Goal: Information Seeking & Learning: Learn about a topic

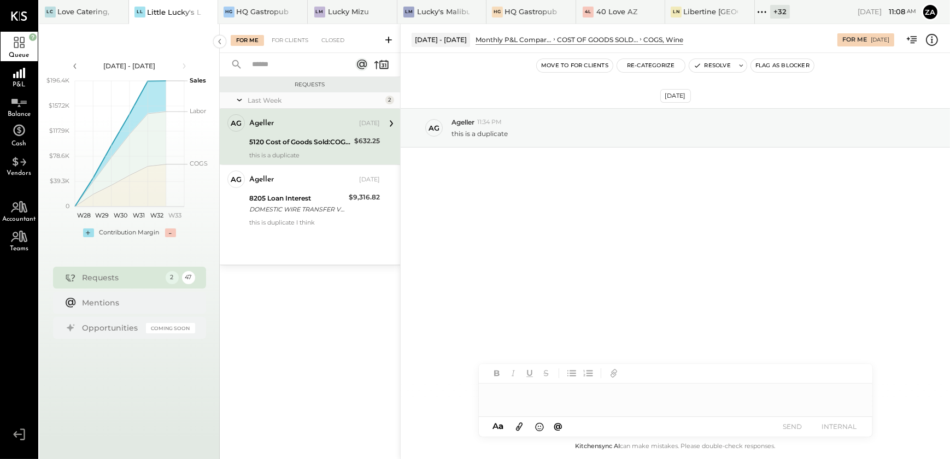
click at [294, 130] on div "Ageller Aug 08, 2025" at bounding box center [314, 123] width 131 height 15
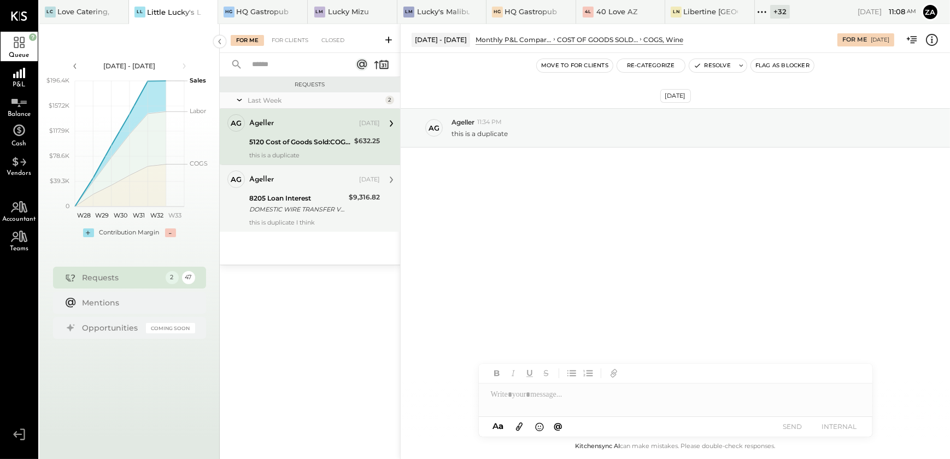
click at [310, 212] on div "DOMESTIC WIRE TRANSFER VIA: BK AMER NYC/XXXXX9593 A/C: WIRE CLEARING ACCOUNT - …" at bounding box center [297, 209] width 96 height 11
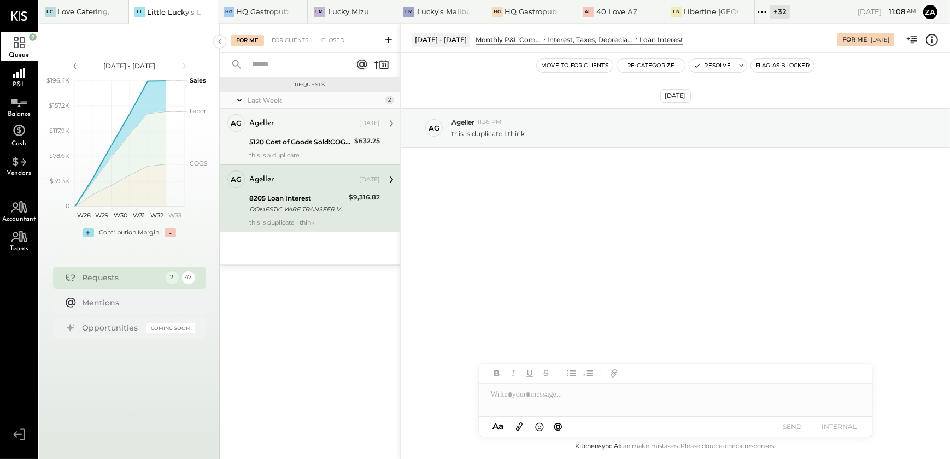
click at [290, 136] on div "5120 Cost of Goods Sold:COGS, Wine" at bounding box center [300, 142] width 102 height 13
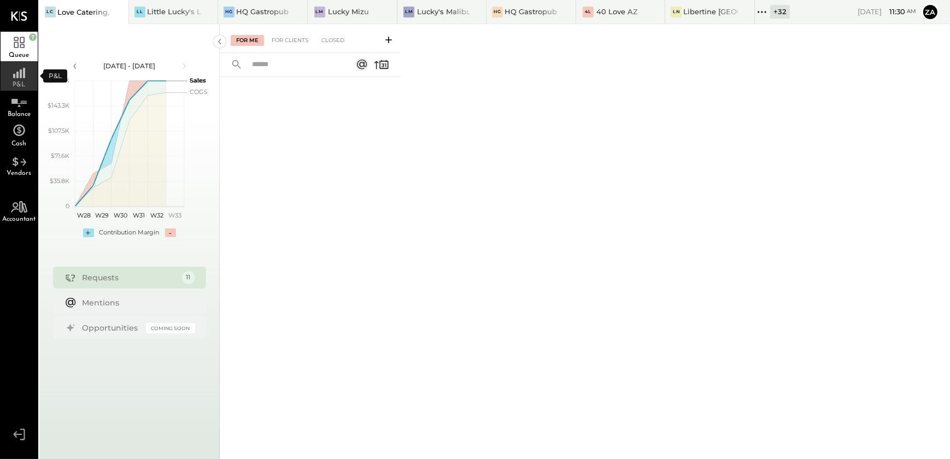
click at [23, 82] on span "P&L" at bounding box center [19, 84] width 13 height 7
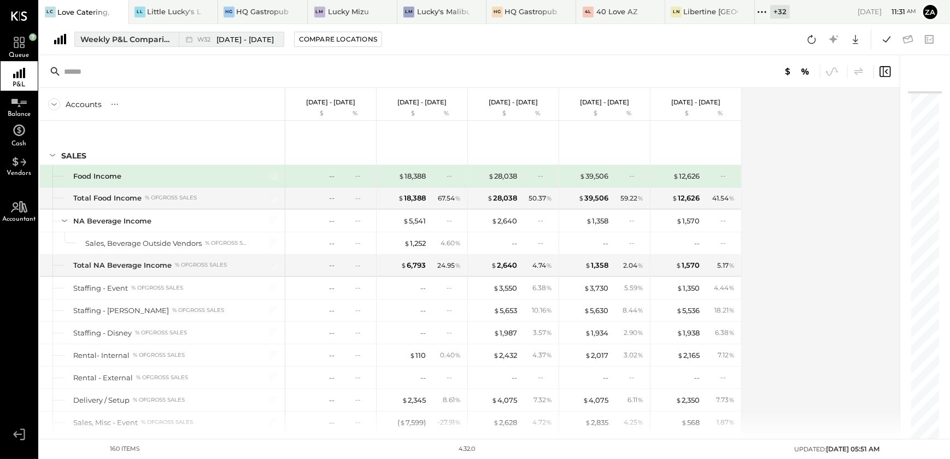
click at [145, 35] on div "Weekly P&L Comparison" at bounding box center [126, 39] width 92 height 11
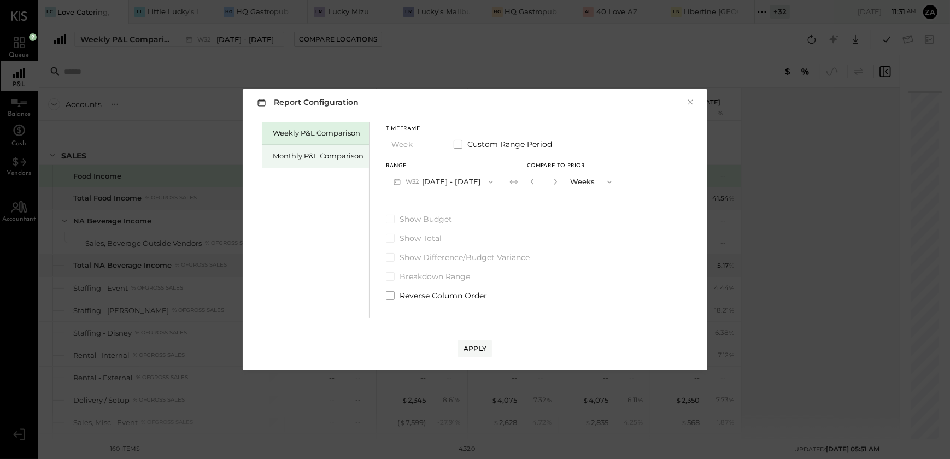
click at [293, 154] on div "Monthly P&L Comparison" at bounding box center [318, 156] width 91 height 10
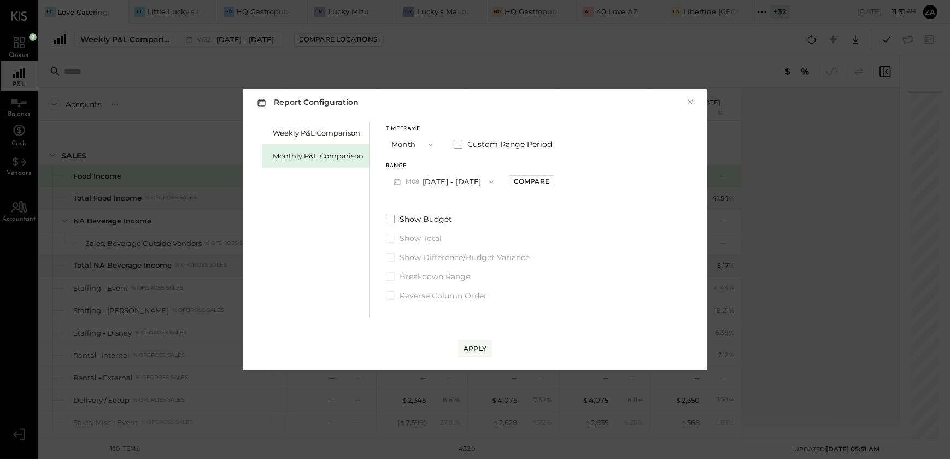
click at [489, 180] on icon "button" at bounding box center [491, 182] width 9 height 9
click at [455, 209] on span "Jul 1 - 31, 2025" at bounding box center [439, 205] width 52 height 9
click at [523, 180] on div "Compare" at bounding box center [532, 181] width 36 height 9
click at [553, 183] on icon "button" at bounding box center [556, 181] width 7 height 7
type input "*"
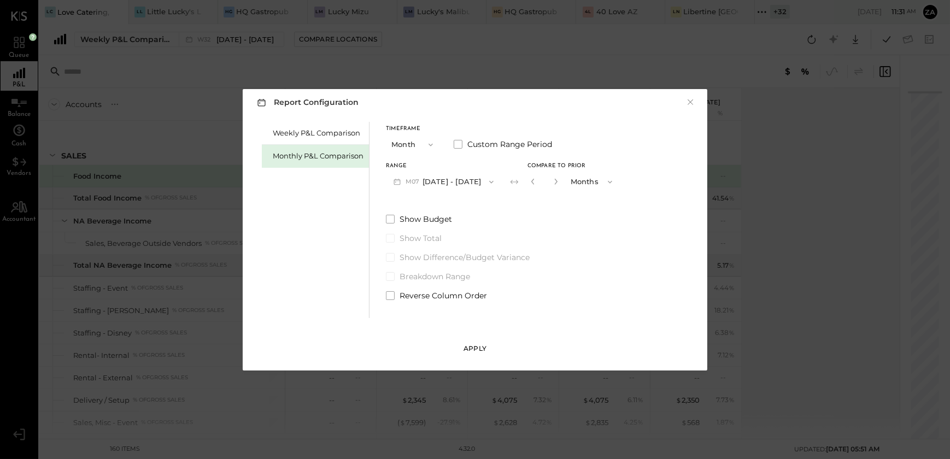
click at [478, 352] on div "Apply" at bounding box center [475, 348] width 23 height 9
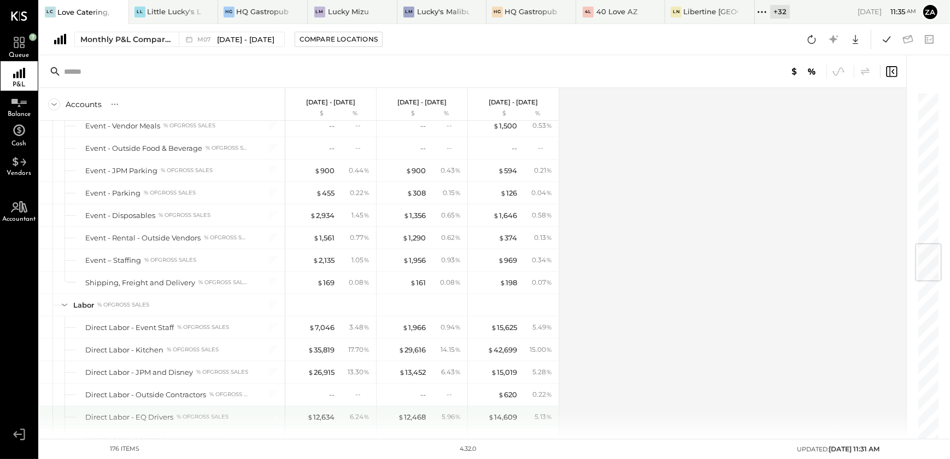
scroll to position [1269, 0]
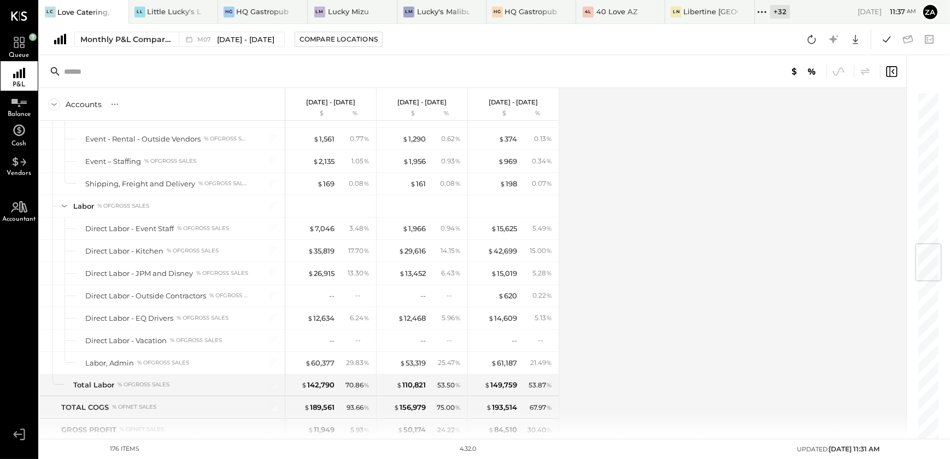
click at [620, 289] on div "Accounts S % GL Jul 1 - 31, 2025 $ % Jun 1 - 30, 2025 $ % May 1 - 31, 2025 $ % …" at bounding box center [473, 263] width 869 height 351
click at [616, 282] on div "Accounts S % GL Jul 1 - 31, 2025 $ % Jun 1 - 30, 2025 $ % May 1 - 31, 2025 $ % …" at bounding box center [473, 263] width 869 height 351
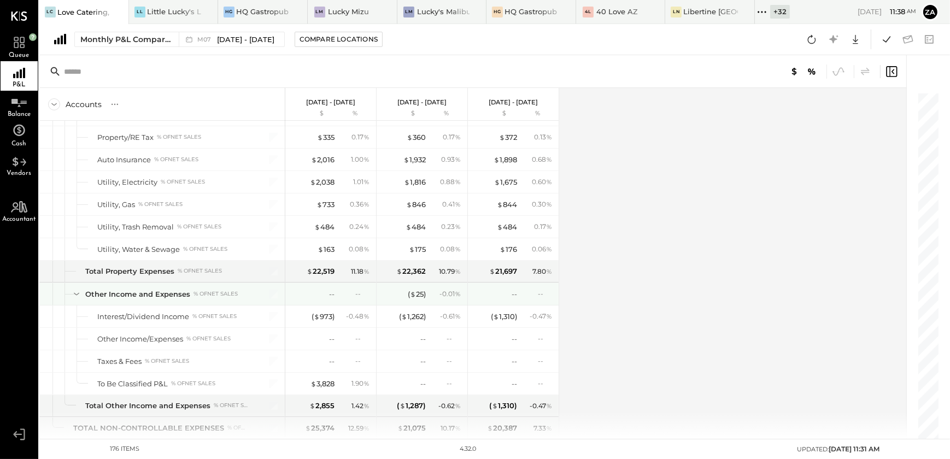
scroll to position [3308, 0]
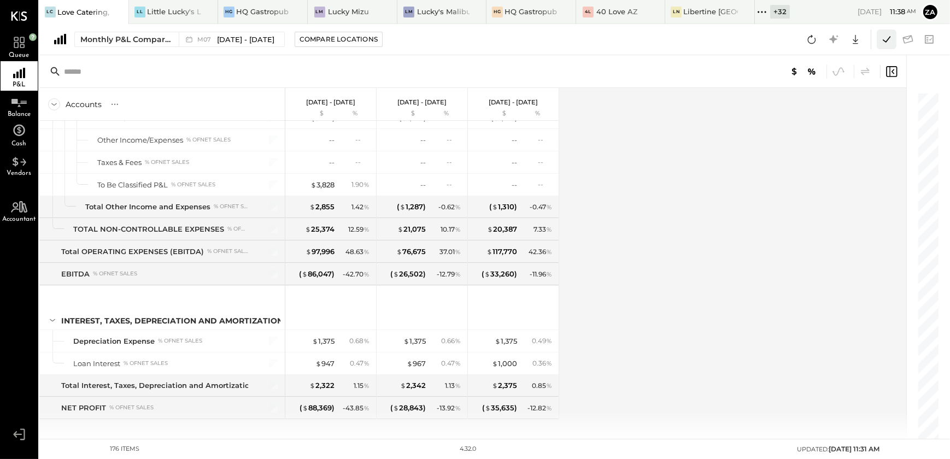
click at [888, 38] on icon at bounding box center [887, 39] width 14 height 14
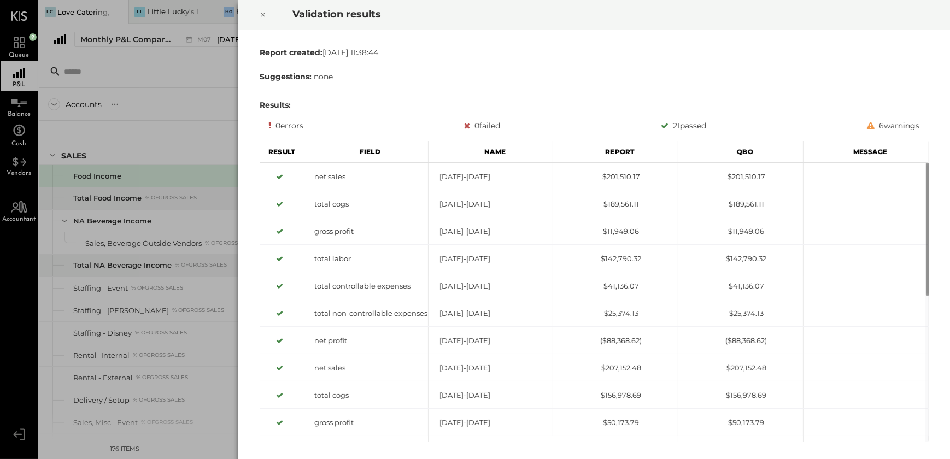
click at [263, 15] on icon at bounding box center [263, 15] width 4 height 4
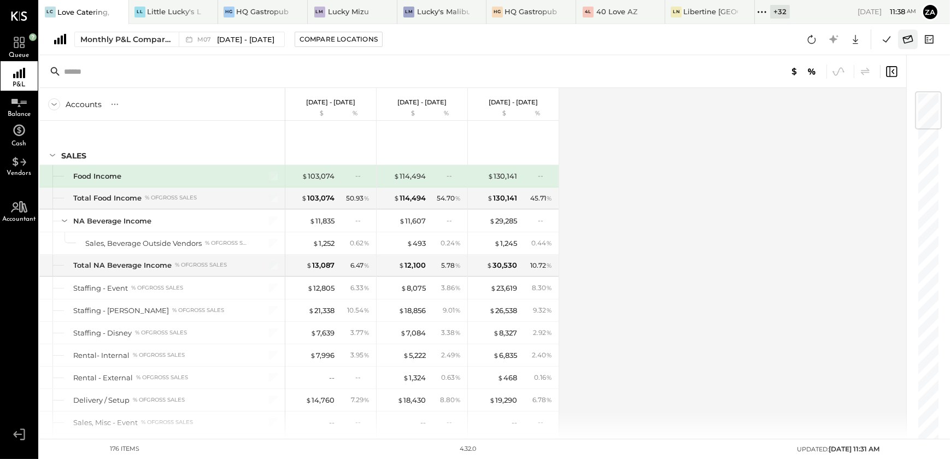
click at [909, 39] on icon at bounding box center [908, 39] width 14 height 14
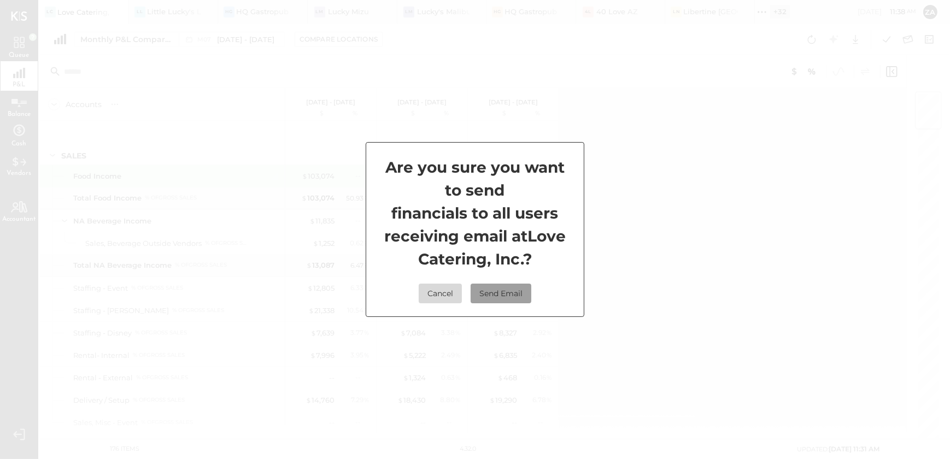
click at [508, 296] on button "Send Email" at bounding box center [501, 294] width 61 height 20
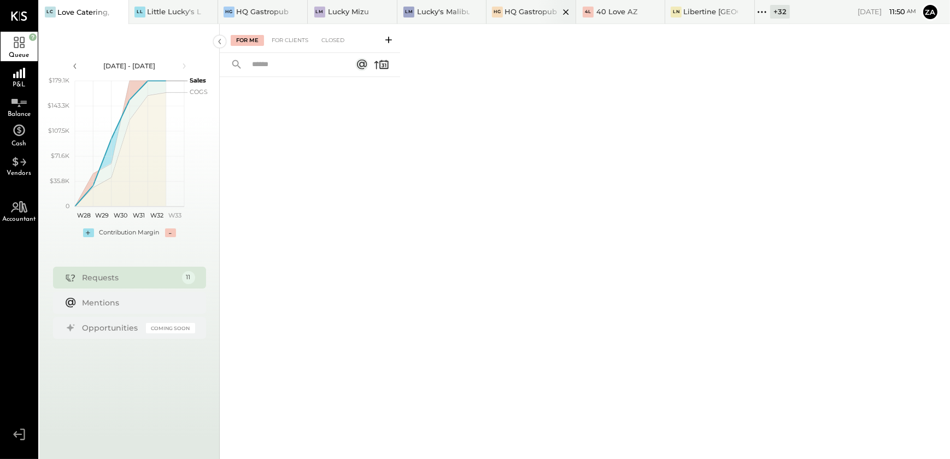
click at [522, 3] on div "HG HQ Gastropub - [GEOGRAPHIC_DATA][PERSON_NAME]" at bounding box center [532, 12] width 90 height 24
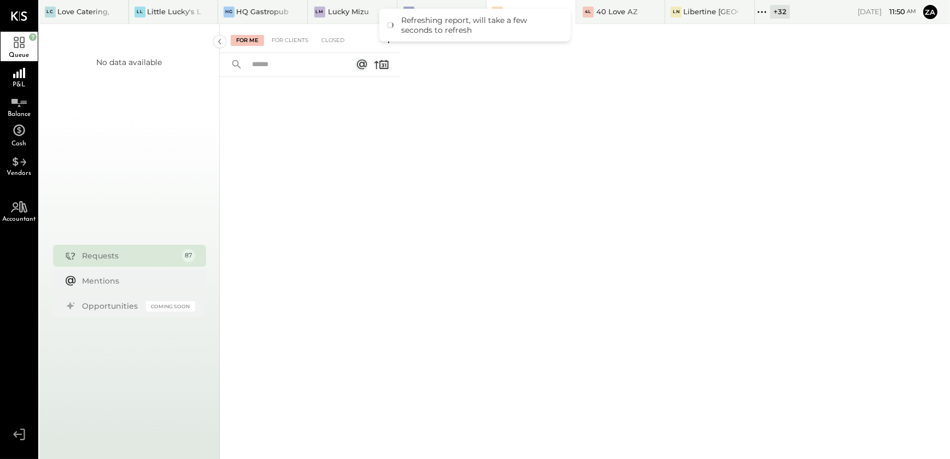
click at [765, 11] on icon at bounding box center [762, 12] width 14 height 14
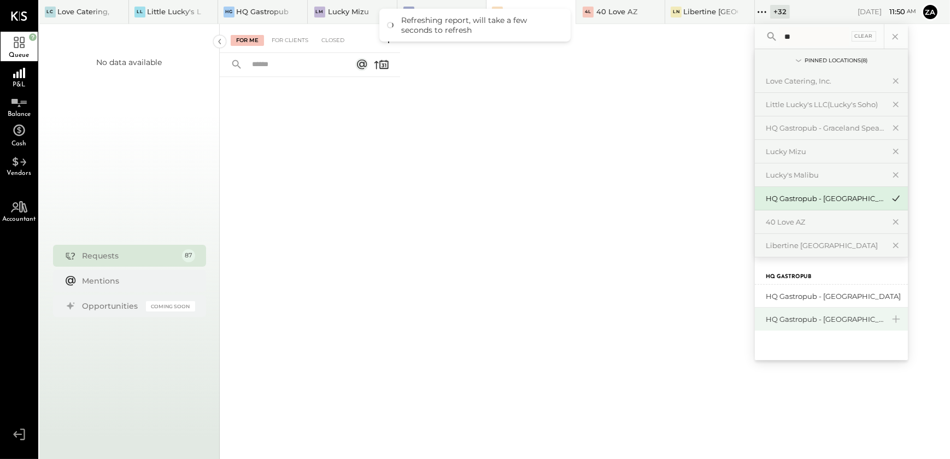
type input "**"
click at [820, 315] on div "HQ Gastropub - [GEOGRAPHIC_DATA]" at bounding box center [825, 319] width 118 height 10
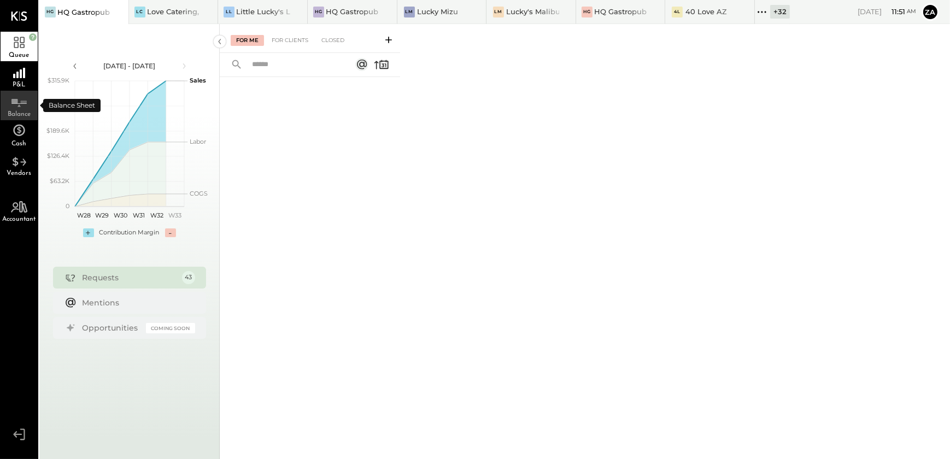
click at [20, 107] on icon at bounding box center [18, 105] width 3 height 3
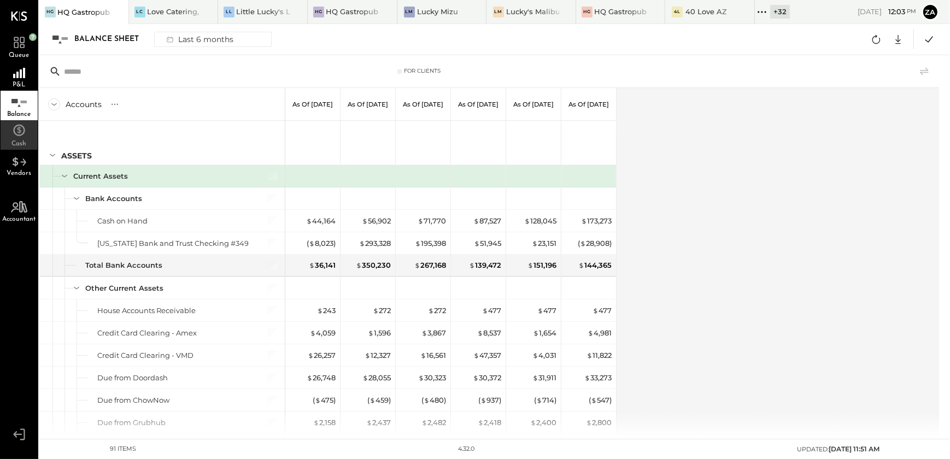
click at [3, 125] on div "Cash" at bounding box center [19, 135] width 37 height 30
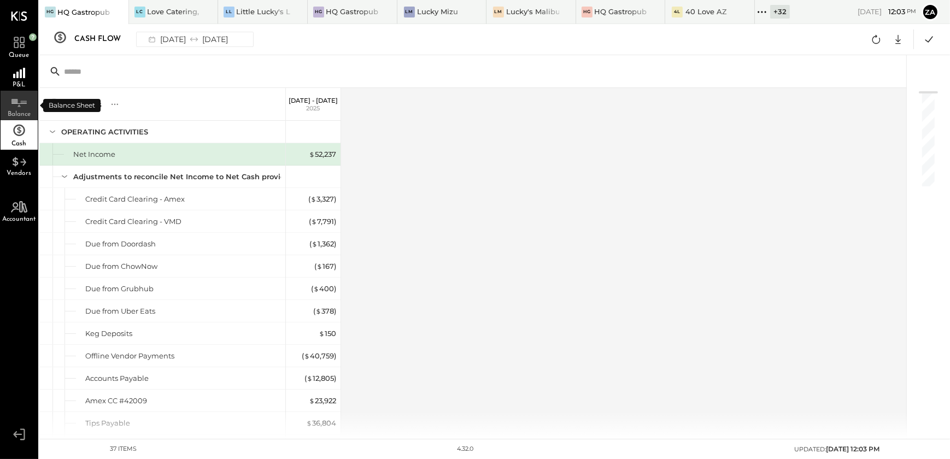
click at [26, 100] on icon at bounding box center [19, 99] width 20 height 16
